Goal: Task Accomplishment & Management: Complete application form

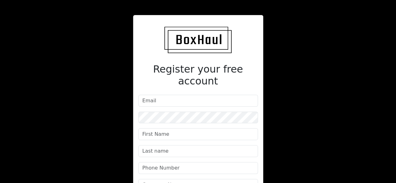
scroll to position [63, 0]
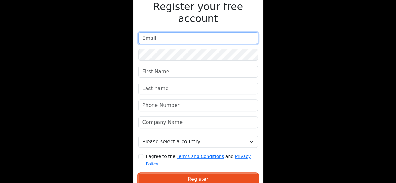
click at [194, 32] on input "email" at bounding box center [199, 38] width 120 height 12
type input "[EMAIL_ADDRESS][DOMAIN_NAME]"
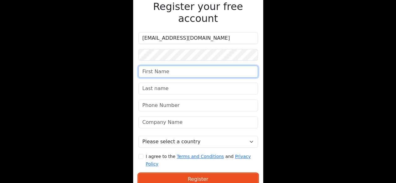
type input "MIAN"
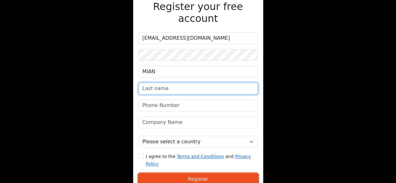
type input "[PERSON_NAME]"
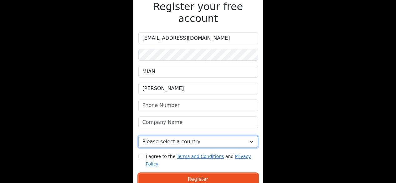
select select "[GEOGRAPHIC_DATA]"
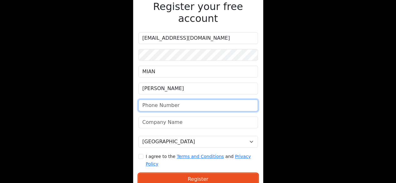
click at [196, 100] on input "phone" at bounding box center [199, 106] width 120 height 12
type input "07900080322"
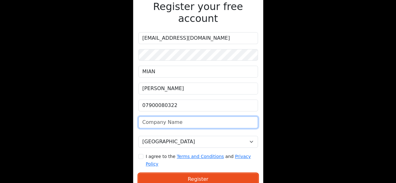
type input "AtoZRemovalandCleaners"
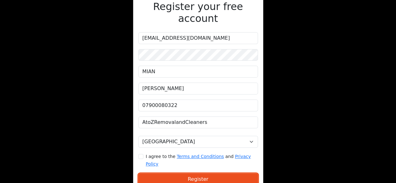
click at [188, 36] on form "[EMAIL_ADDRESS][DOMAIN_NAME] [GEOGRAPHIC_DATA][PERSON_NAME][GEOGRAPHIC_DATA] At…" at bounding box center [199, 121] width 120 height 178
click at [141, 154] on input "I agree to the Terms and Conditions and Privacy Policy" at bounding box center [141, 156] width 5 height 5
checkbox input "true"
click at [153, 50] on form "[EMAIL_ADDRESS][DOMAIN_NAME] [GEOGRAPHIC_DATA][PERSON_NAME][GEOGRAPHIC_DATA] At…" at bounding box center [199, 121] width 120 height 178
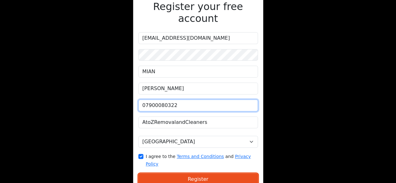
type input "[EMAIL_ADDRESS][DOMAIN_NAME]"
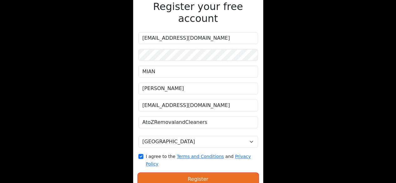
click at [204, 174] on button "Register" at bounding box center [199, 180] width 120 height 12
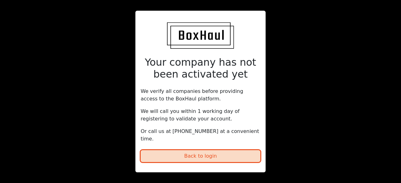
click at [204, 152] on button "Back to login" at bounding box center [201, 156] width 120 height 12
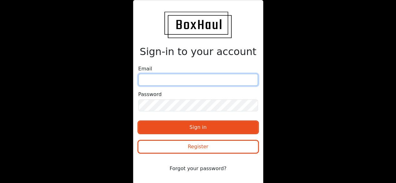
type input "[EMAIL_ADDRESS][DOMAIN_NAME]"
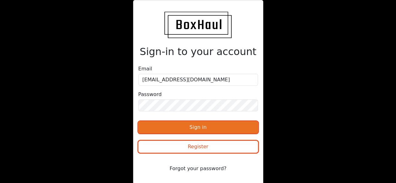
click at [211, 125] on button "Sign in" at bounding box center [199, 128] width 120 height 12
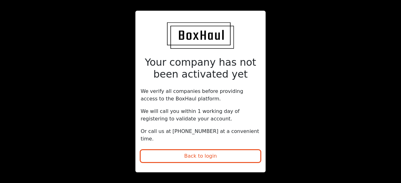
click at [180, 134] on p "Or call us at [PHONE_NUMBER] at a convenient time." at bounding box center [201, 135] width 120 height 15
click at [179, 134] on p "Or call us at [PHONE_NUMBER] at a convenient time." at bounding box center [201, 135] width 120 height 15
copy p "07584067698"
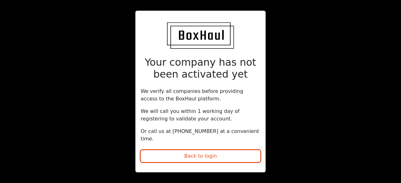
click at [118, 87] on div "Your company has not been activated yet We verify all companies before providin…" at bounding box center [200, 92] width 201 height 162
